Goal: Information Seeking & Learning: Learn about a topic

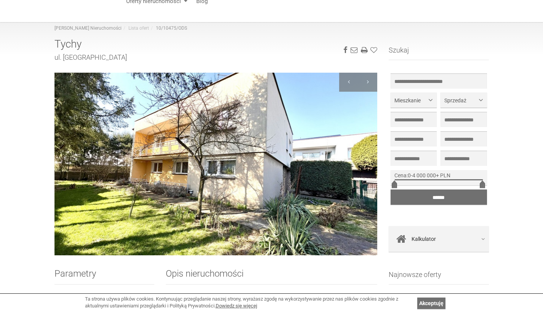
scroll to position [50, 0]
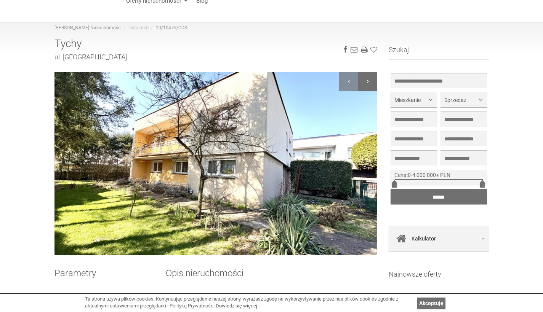
click at [377, 79] on div at bounding box center [367, 81] width 19 height 19
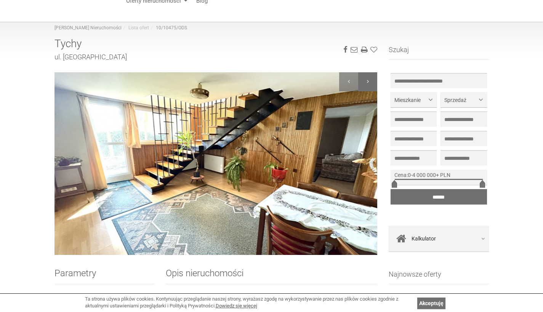
click at [372, 81] on div at bounding box center [367, 81] width 19 height 19
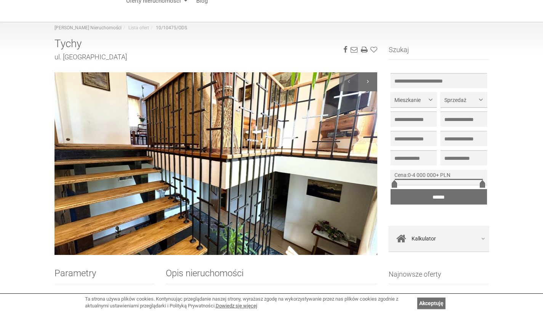
click at [372, 81] on div at bounding box center [367, 81] width 19 height 19
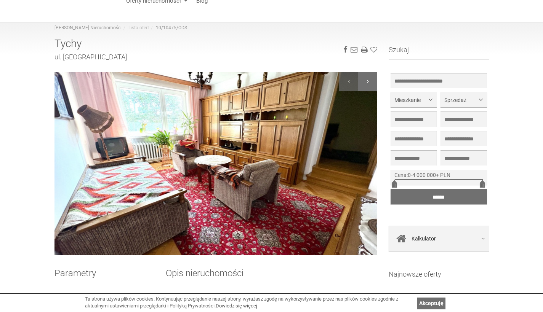
click at [372, 81] on div at bounding box center [367, 81] width 19 height 19
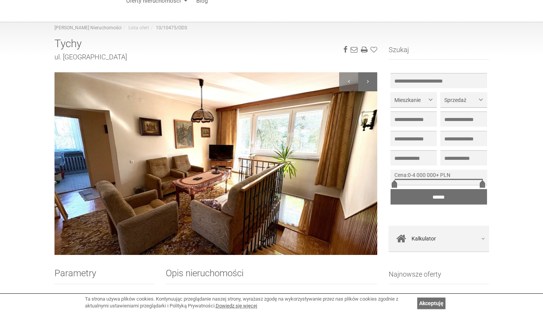
click at [372, 81] on div at bounding box center [367, 81] width 19 height 19
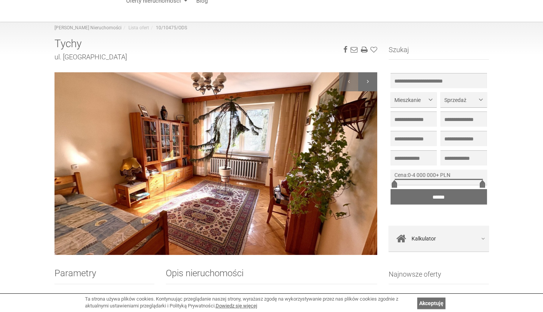
click at [372, 81] on div at bounding box center [367, 81] width 19 height 19
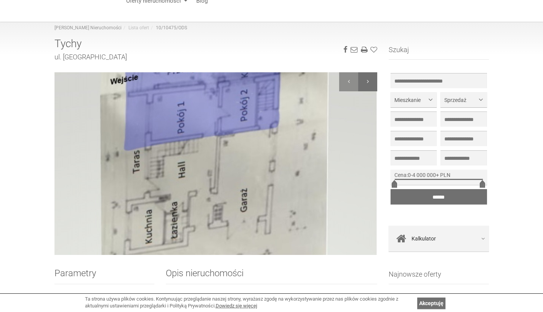
click at [372, 81] on div at bounding box center [367, 81] width 19 height 19
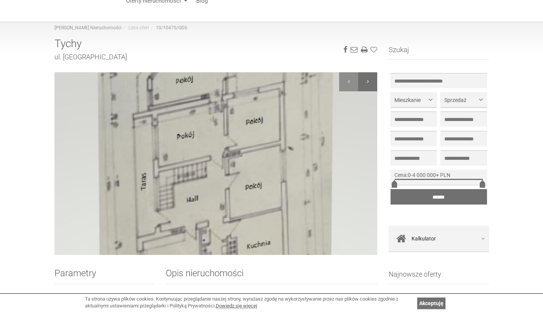
click at [372, 81] on div at bounding box center [367, 81] width 19 height 19
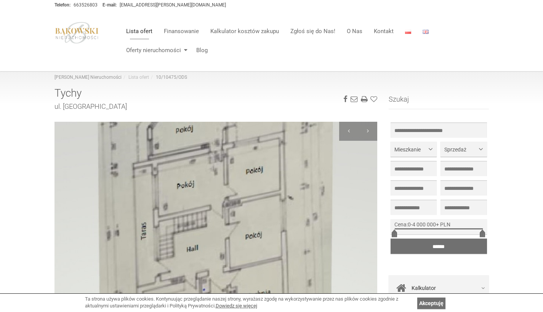
scroll to position [0, 0]
click at [147, 33] on link "Lista ofert" at bounding box center [139, 31] width 38 height 15
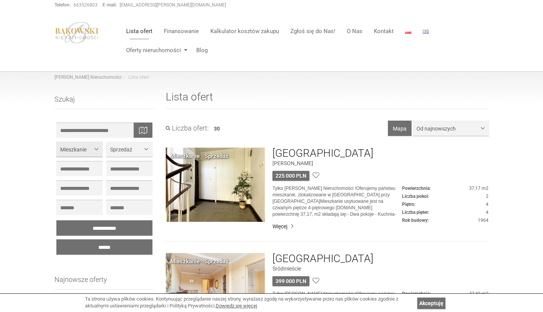
click at [90, 143] on button "Mieszkanie" at bounding box center [79, 149] width 46 height 15
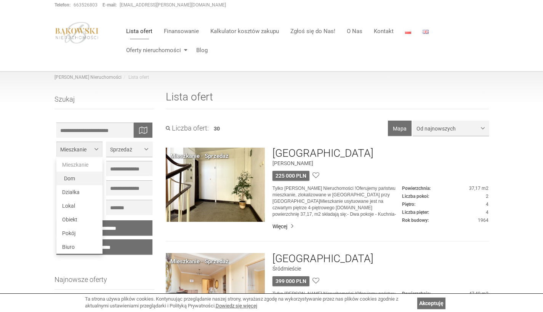
click at [78, 178] on link "Dom" at bounding box center [79, 179] width 46 height 14
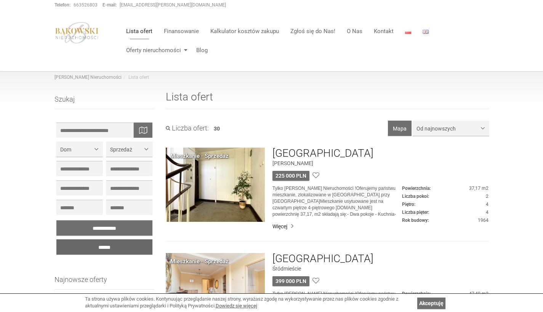
click at [111, 247] on input "******" at bounding box center [104, 247] width 96 height 15
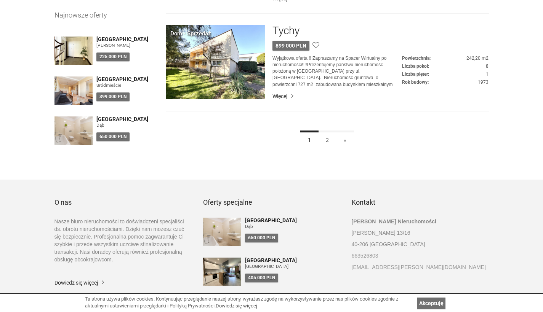
scroll to position [334, 0]
click at [328, 138] on link "2" at bounding box center [327, 138] width 18 height 17
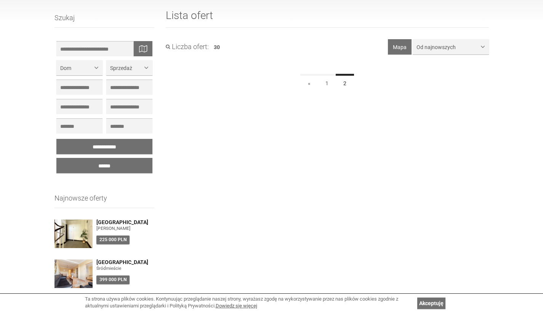
scroll to position [86, 0]
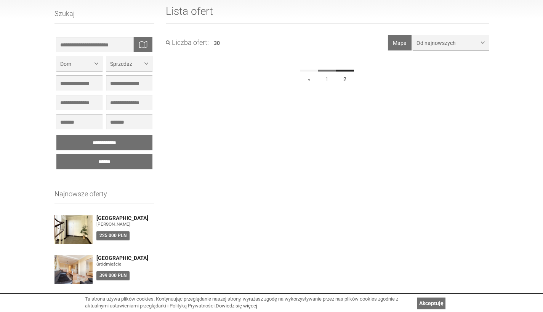
click at [331, 79] on link "1" at bounding box center [327, 78] width 18 height 17
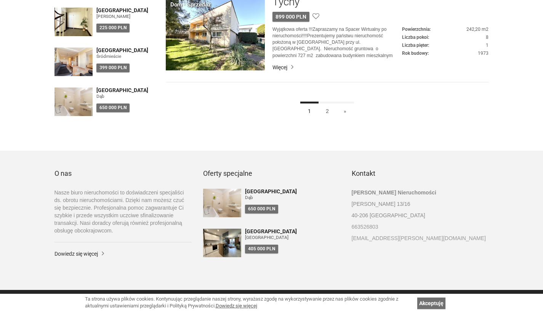
scroll to position [362, 0]
click at [224, 59] on img at bounding box center [215, 34] width 99 height 74
